Goal: Information Seeking & Learning: Learn about a topic

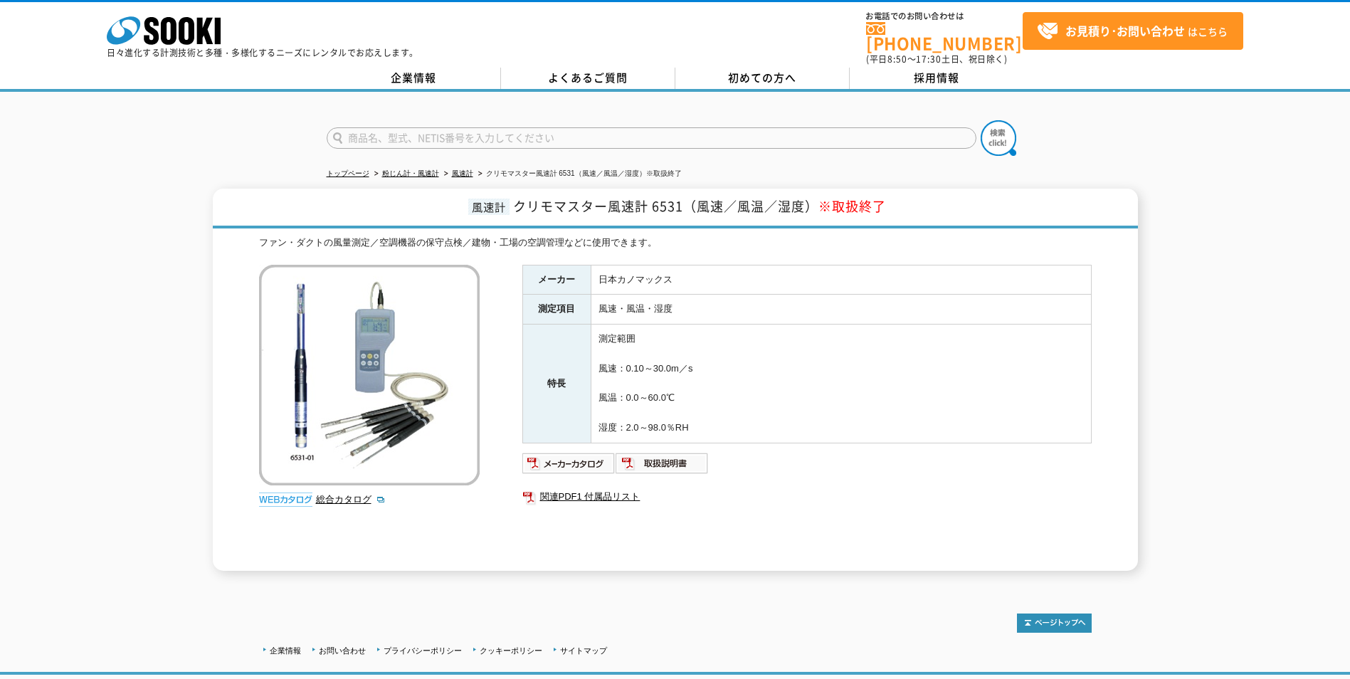
click at [94, 406] on div "風速計 クリモマスター風速計 6531（風速／風温／湿度） ※取扱終了 ファン・ダクトの風量測定／空調機器の保守点検／建物・工場の空調管理などに使用できます。…" at bounding box center [675, 380] width 1350 height 382
click at [117, 448] on div "風速計 クリモマスター風速計 6531（風速／風温／湿度） ※取扱終了 ファン・ダクトの風量測定／空調機器の保守点検／建物・工場の空調管理などに使用できます。…" at bounding box center [675, 380] width 1350 height 382
drag, startPoint x: 73, startPoint y: 412, endPoint x: 91, endPoint y: 411, distance: 18.6
click at [73, 412] on div "風速計 クリモマスター風速計 6531（風速／風温／湿度） ※取扱終了 ファン・ダクトの風量測定／空調機器の保守点検／建物・工場の空調管理などに使用できます。…" at bounding box center [675, 380] width 1350 height 382
click at [134, 352] on div "風速計 クリモマスター風速計 6531（風速／風温／湿度） ※取扱終了 ファン・ダクトの風量測定／空調機器の保守点検／建物・工場の空調管理などに使用できます。…" at bounding box center [675, 380] width 1350 height 382
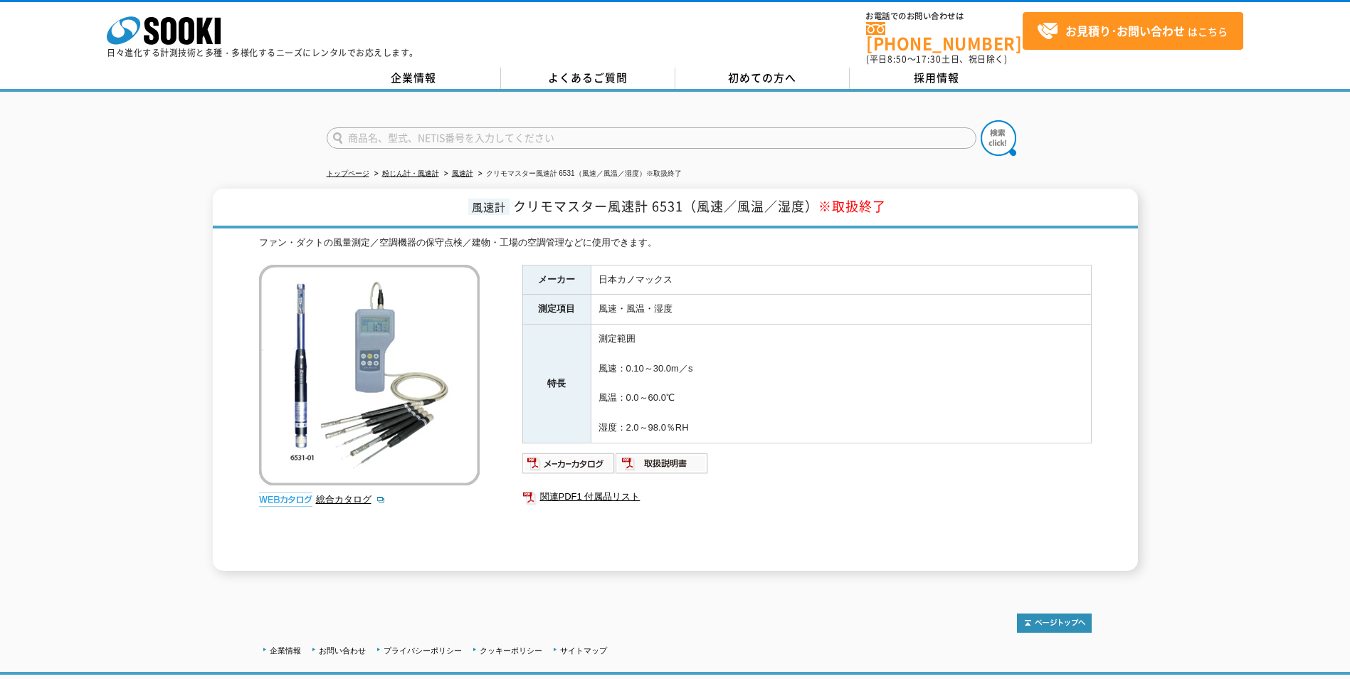
click at [103, 334] on div "風速計 クリモマスター風速計 6531（風速／風温／湿度） ※取扱終了 ファン・ダクトの風量測定／空調機器の保守点検／建物・工場の空調管理などに使用できます。…" at bounding box center [675, 380] width 1350 height 382
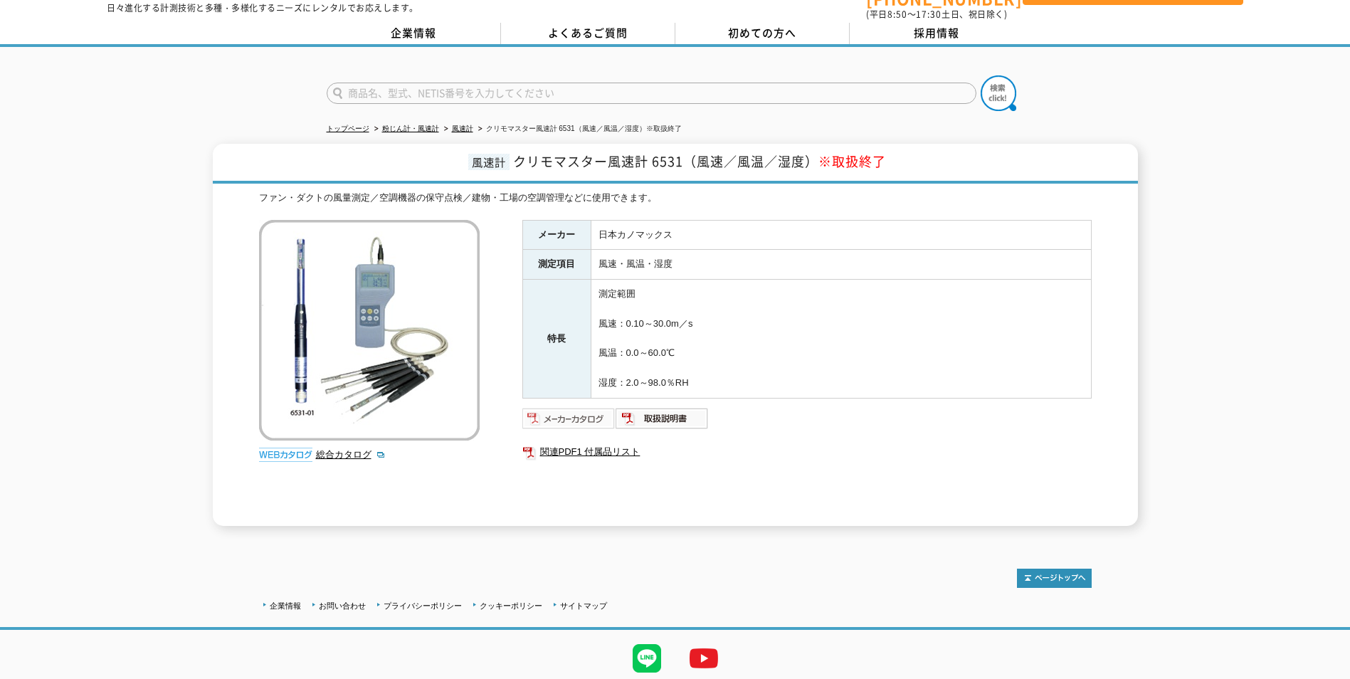
scroll to position [85, 0]
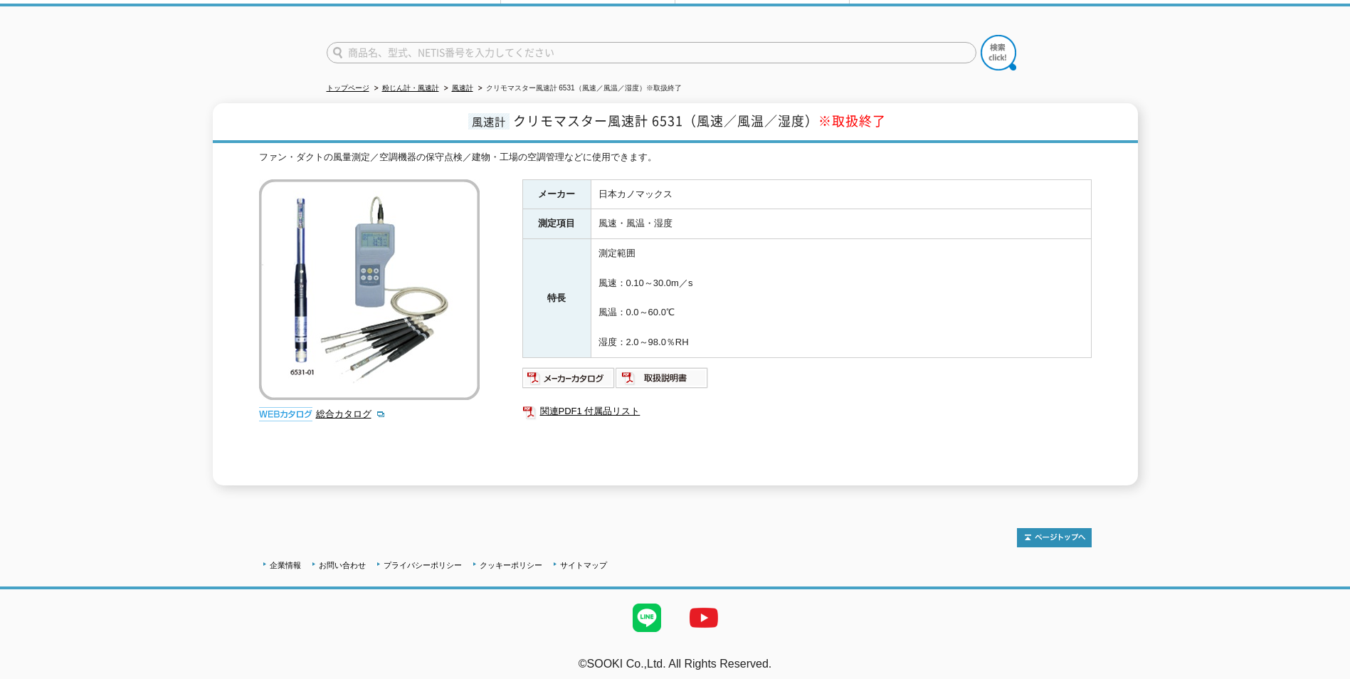
drag, startPoint x: 698, startPoint y: 336, endPoint x: 539, endPoint y: 196, distance: 212.3
click at [539, 196] on tbody "メーカー 日本カノマックス 測定項目 風速・風温・湿度 特長 測定範囲 風速：0.10～30.0m／s 風温：0.0～60.0℃ 湿度：2.0～98.0％RH" at bounding box center [807, 268] width 569 height 178
drag, startPoint x: 539, startPoint y: 196, endPoint x: 533, endPoint y: 187, distance: 10.9
click at [533, 187] on th "メーカー" at bounding box center [557, 194] width 68 height 30
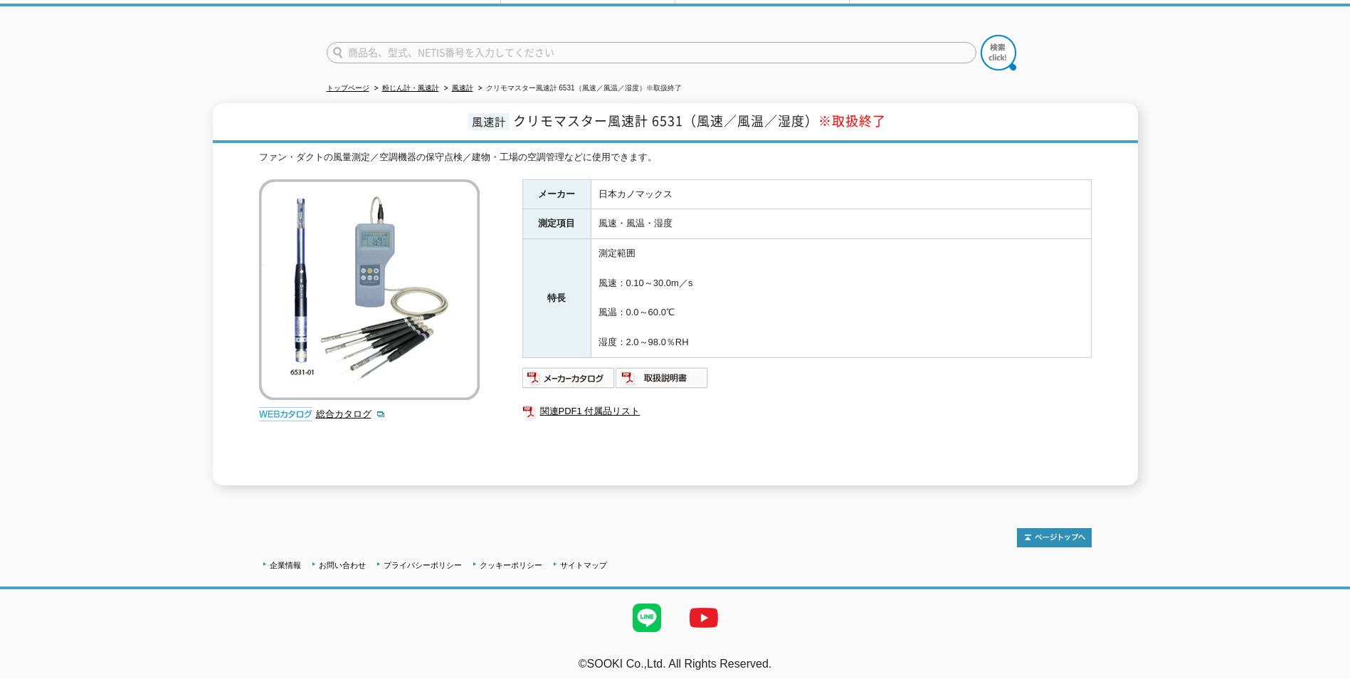
drag, startPoint x: 533, startPoint y: 187, endPoint x: 723, endPoint y: 341, distance: 244.4
click at [723, 341] on tbody "メーカー 日本カノマックス 測定項目 風速・風温・湿度 特長 測定範囲 風速：0.10～30.0m／s 風温：0.0～60.0℃ 湿度：2.0～98.0％RH" at bounding box center [807, 268] width 569 height 178
drag, startPoint x: 723, startPoint y: 341, endPoint x: 712, endPoint y: 333, distance: 13.2
click at [712, 333] on td "測定範囲 風速：0.10～30.0m／s 風温：0.0～60.0℃ 湿度：2.0～98.0％RH" at bounding box center [841, 298] width 500 height 119
